Goal: Task Accomplishment & Management: Use online tool/utility

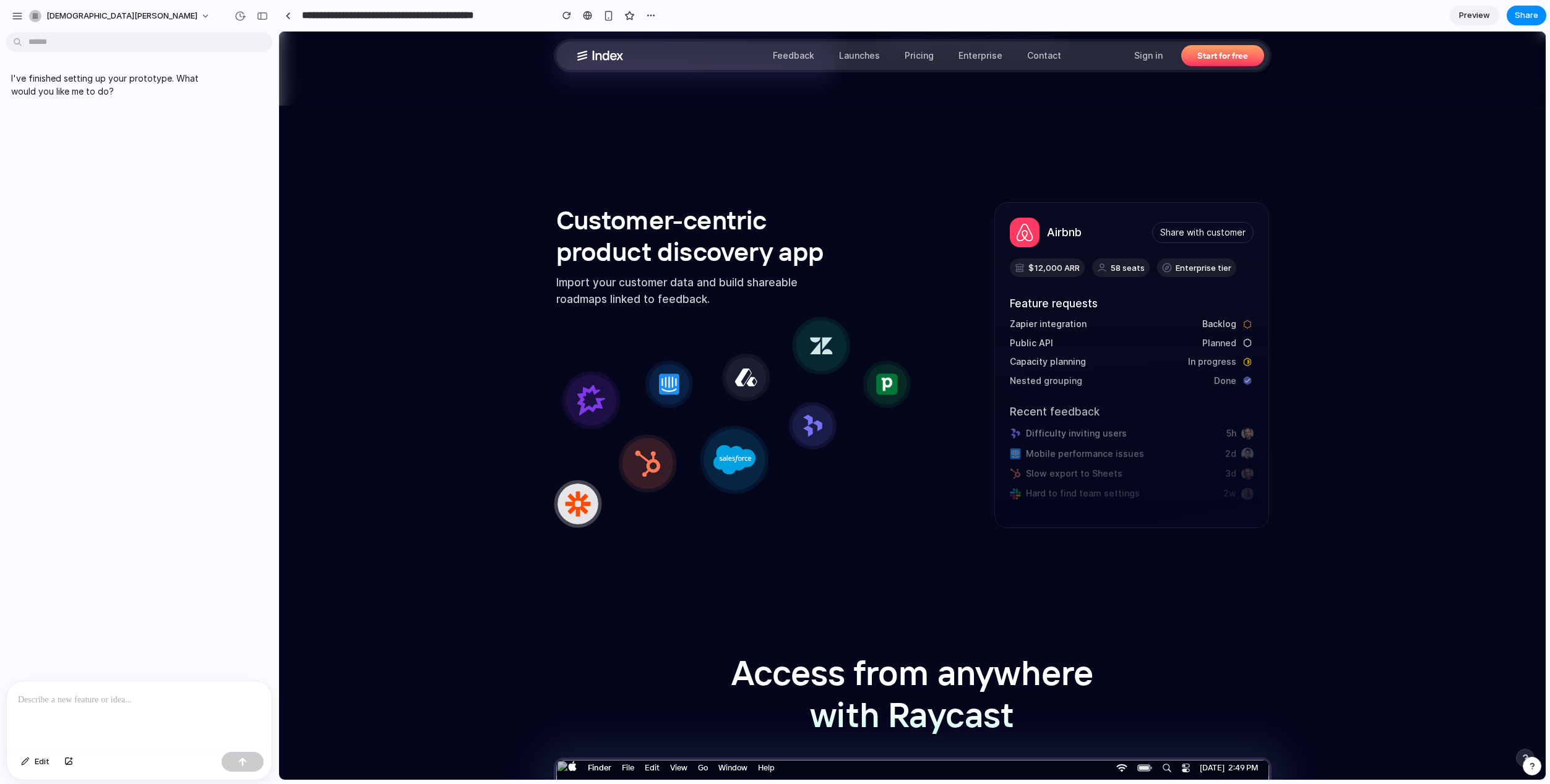
scroll to position [2937, 0]
